Goal: Transaction & Acquisition: Purchase product/service

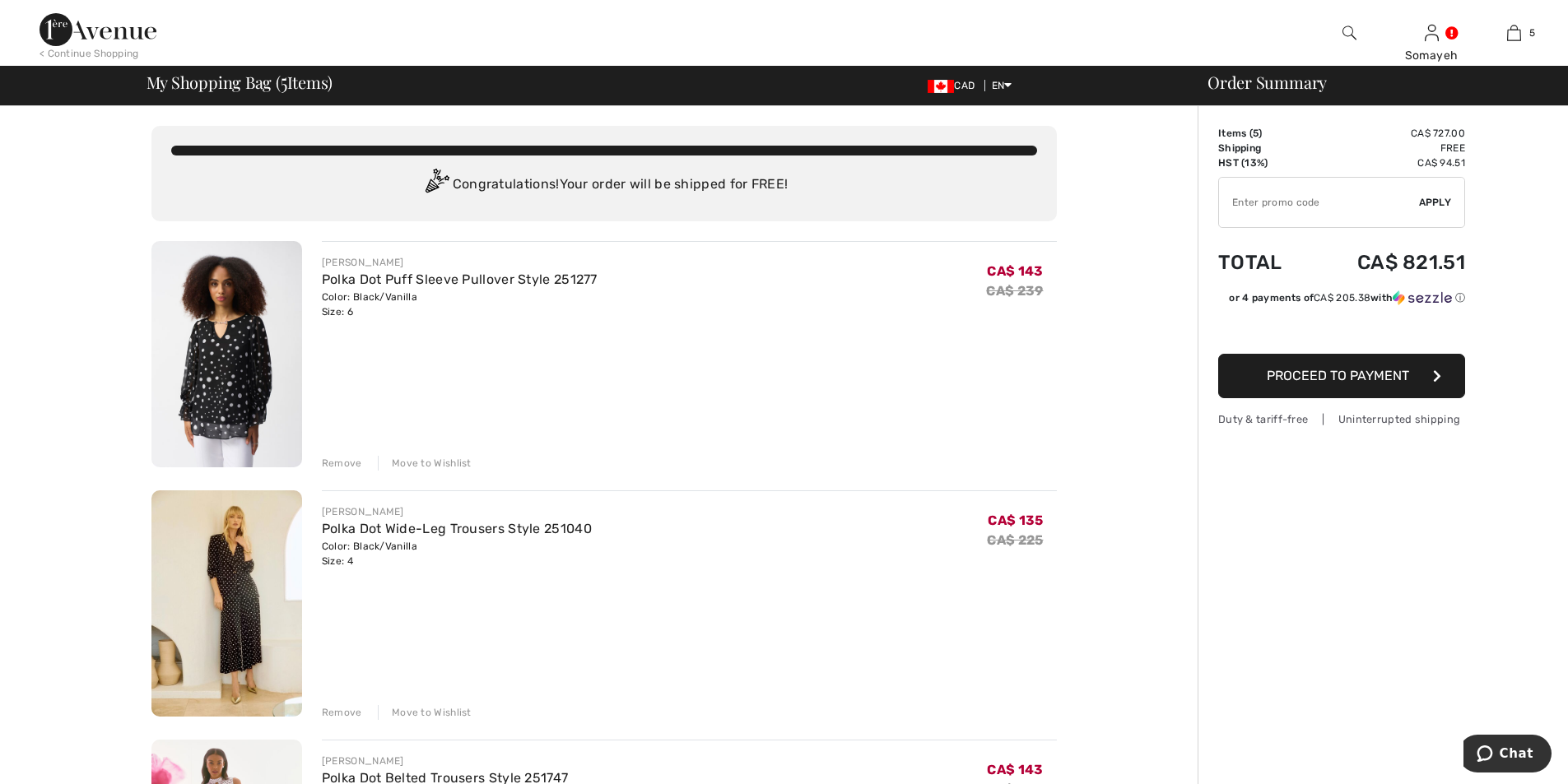
click at [225, 563] on img at bounding box center [227, 603] width 151 height 226
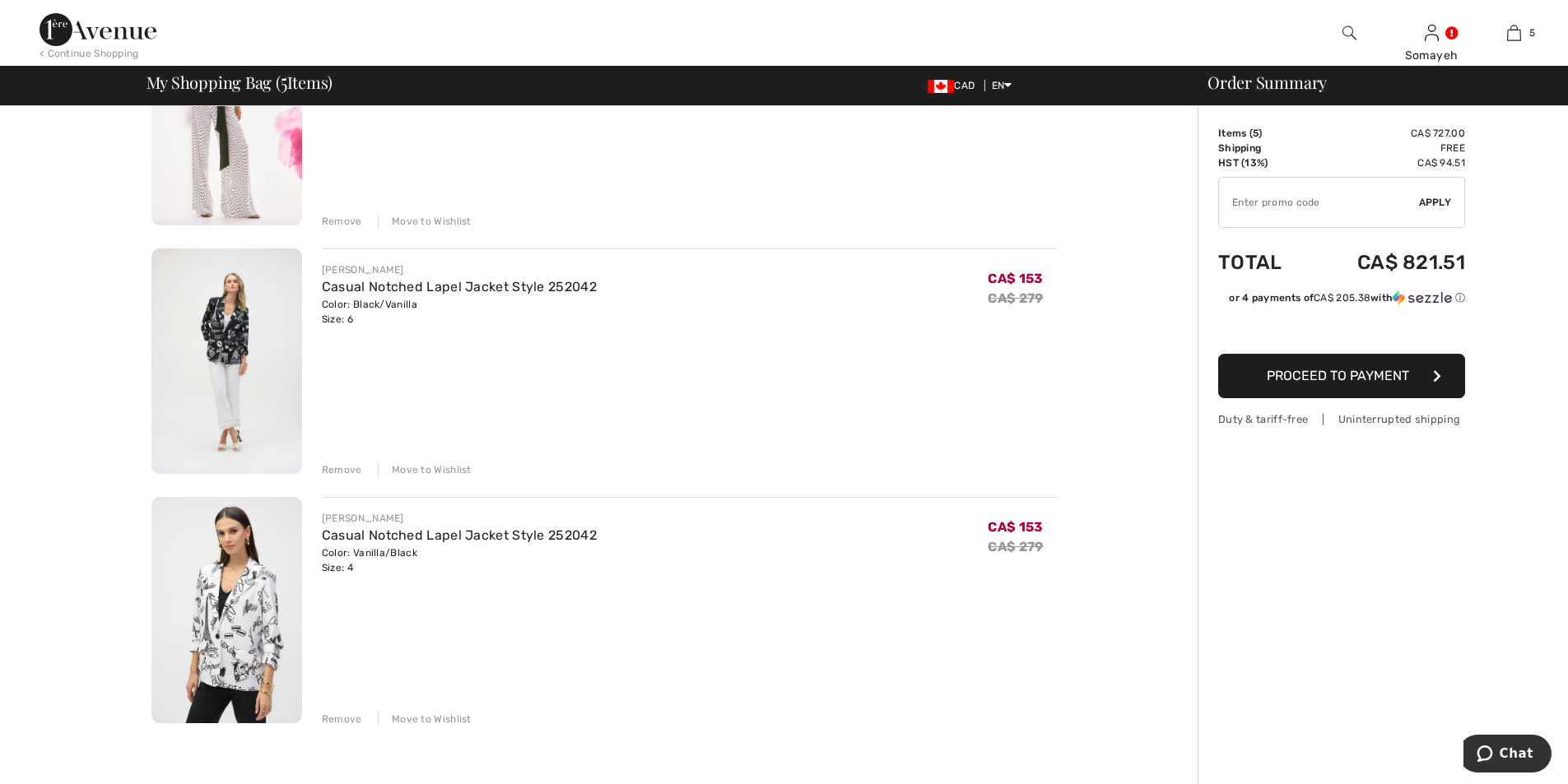
scroll to position [988, 0]
